Goal: Navigation & Orientation: Find specific page/section

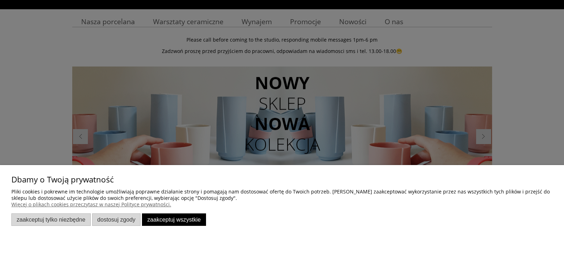
click at [181, 215] on button "Zaakceptuj wszystkie" at bounding box center [174, 219] width 64 height 12
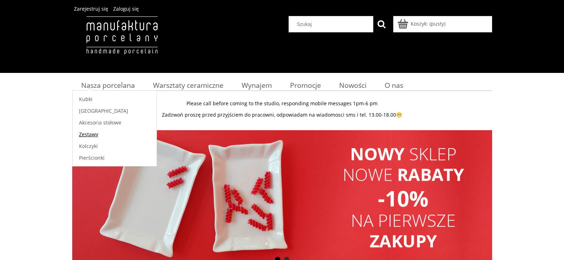
click at [93, 136] on span "Zestawy" at bounding box center [88, 134] width 19 height 7
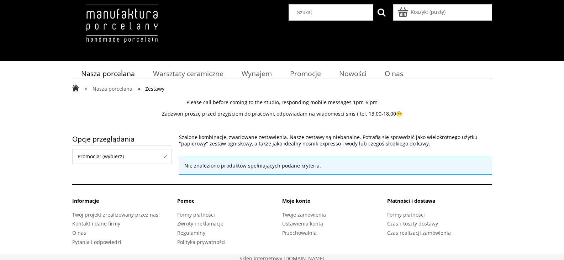
scroll to position [15, 0]
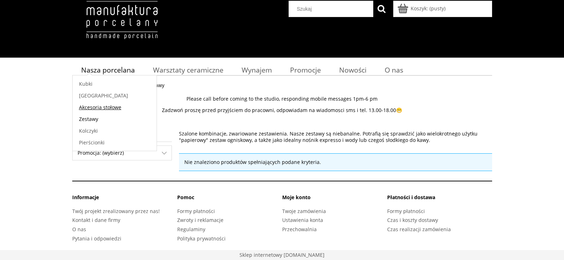
click at [81, 111] on link "Akcesoria stołowe" at bounding box center [115, 107] width 84 height 12
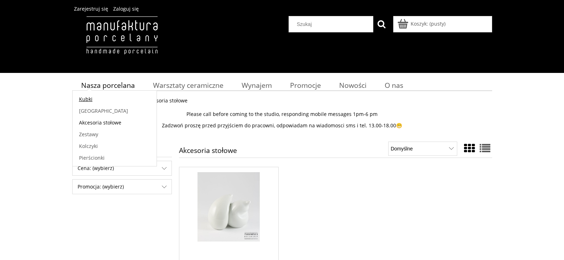
click at [91, 99] on span "Kubki" at bounding box center [86, 99] width 14 height 7
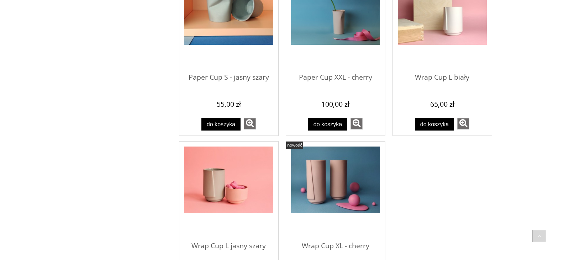
scroll to position [773, 0]
